Goal: Find contact information: Find contact information

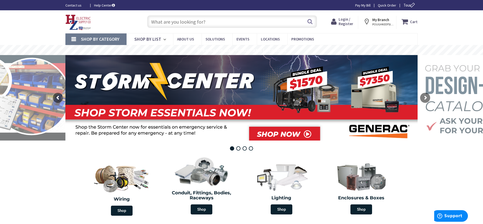
click at [80, 5] on link "Contact us" at bounding box center [75, 5] width 21 height 5
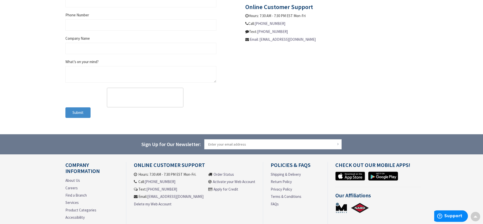
scroll to position [302, 0]
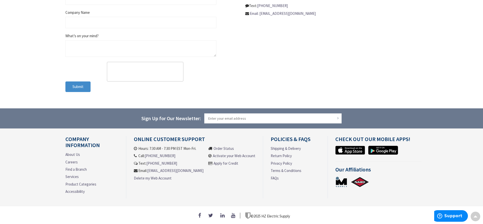
click at [230, 161] on link "Apply for Credit" at bounding box center [226, 163] width 25 height 5
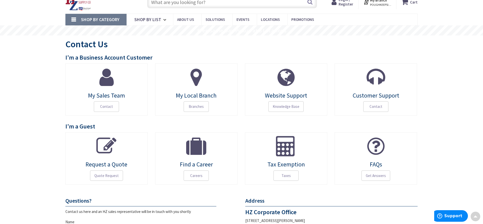
scroll to position [0, 0]
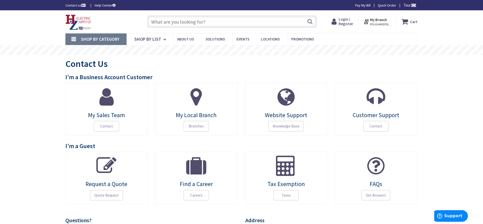
click at [80, 21] on img at bounding box center [78, 23] width 26 height 16
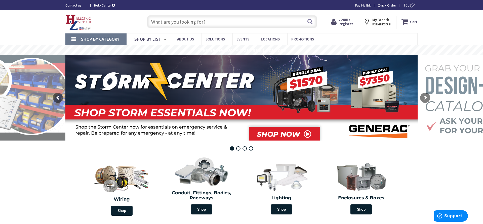
click at [78, 8] on div "Contact us Help Center Pay My Bill Quick Order Tour" at bounding box center [241, 5] width 483 height 10
click at [78, 6] on link "Contact us" at bounding box center [75, 5] width 21 height 5
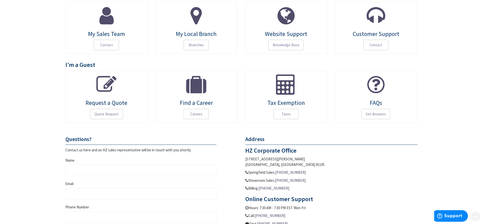
scroll to position [128, 0]
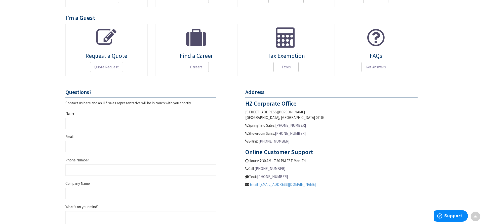
drag, startPoint x: 316, startPoint y: 184, endPoint x: 261, endPoint y: 185, distance: 54.9
click at [261, 185] on p "Email: customersupport@hzelectric.com" at bounding box center [331, 184] width 172 height 5
copy link "[EMAIL_ADDRESS][DOMAIN_NAME]"
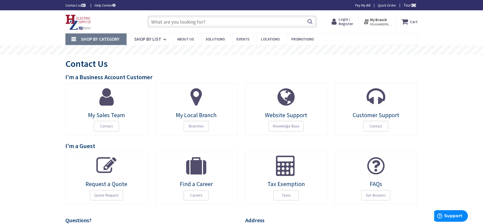
click at [86, 17] on img at bounding box center [78, 23] width 26 height 16
